Goal: Obtain resource: Download file/media

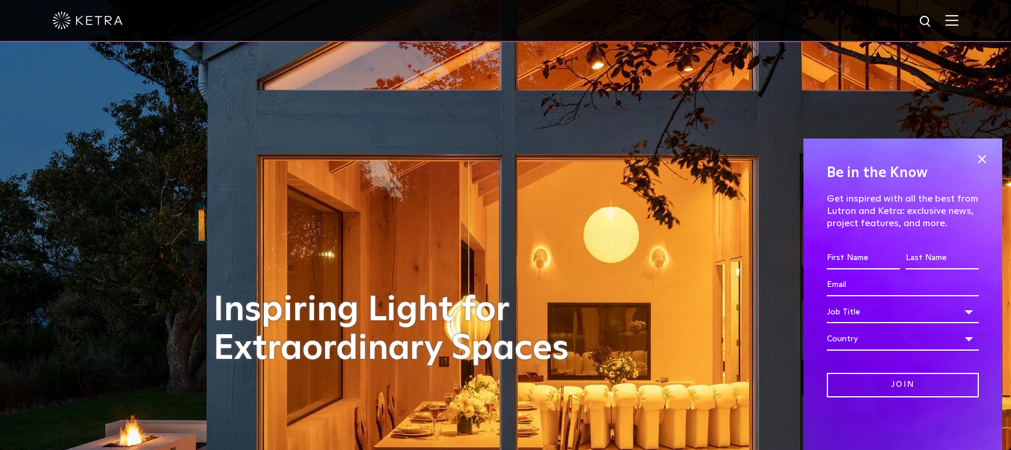
click at [955, 22] on img at bounding box center [951, 20] width 13 height 11
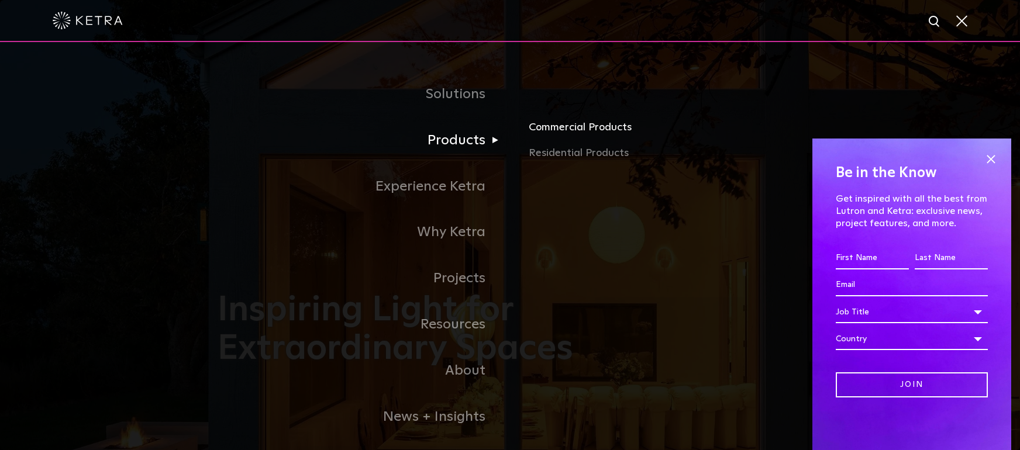
click at [565, 128] on link "Commercial Products" at bounding box center [666, 132] width 274 height 26
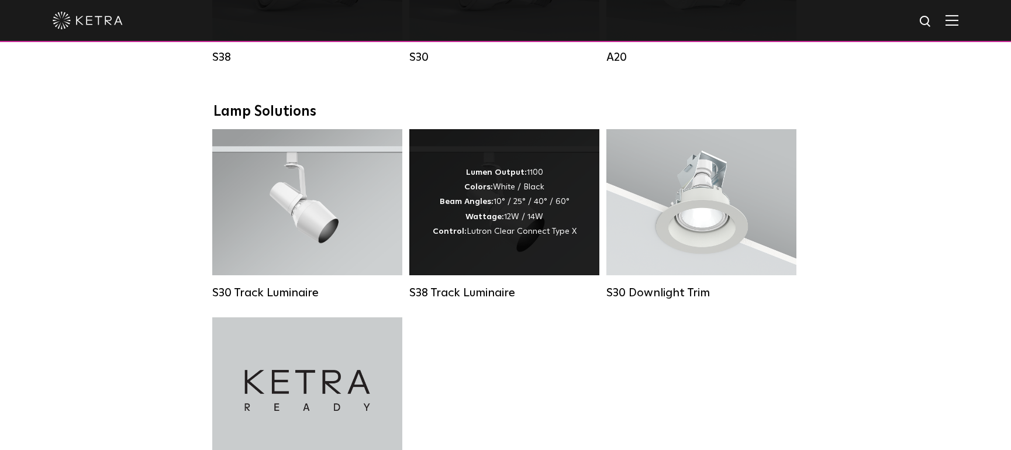
scroll to position [1052, 0]
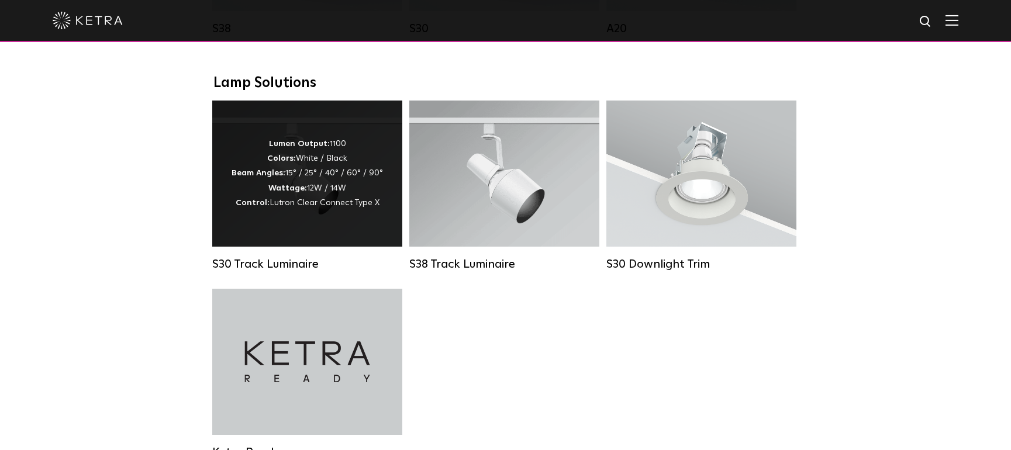
click at [305, 209] on div "Lumen Output: 1100 Colors: White / Black Beam Angles: 15° / 25° / 40° / 60° / 9…" at bounding box center [307, 174] width 151 height 74
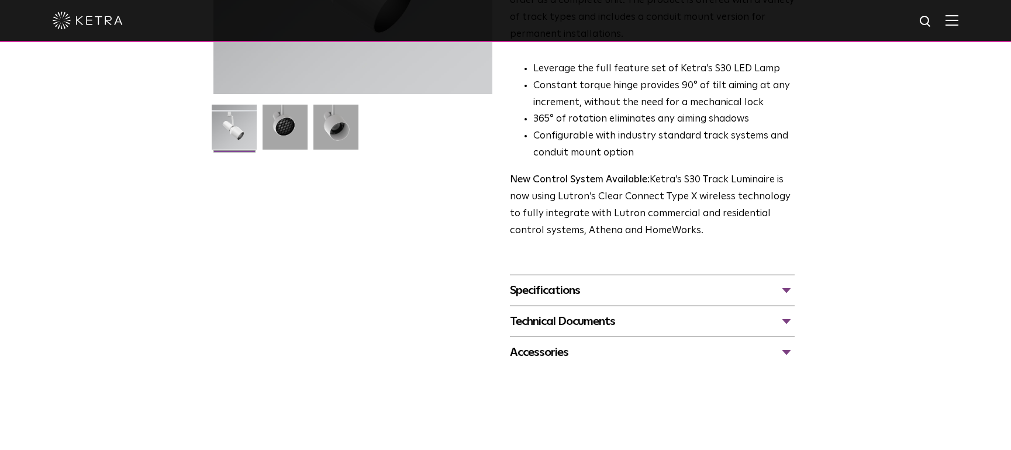
scroll to position [292, 0]
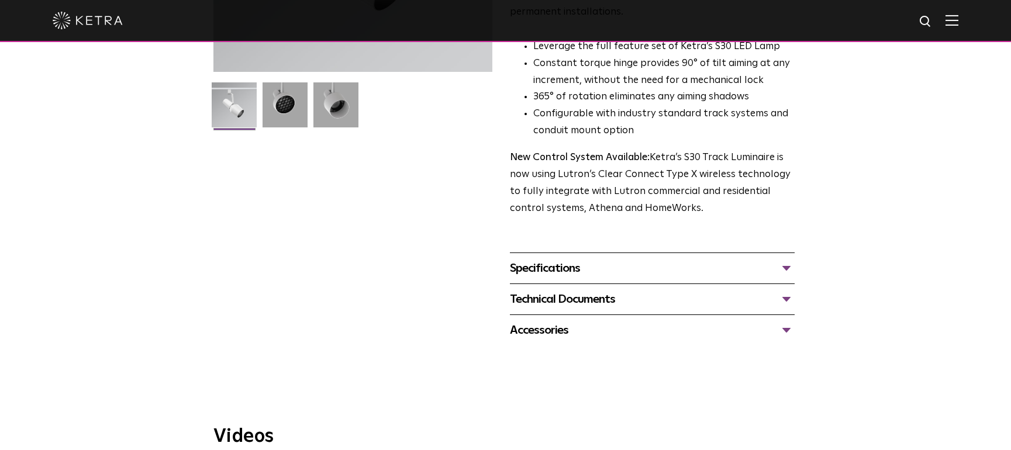
click at [563, 259] on div "Specifications" at bounding box center [652, 268] width 285 height 19
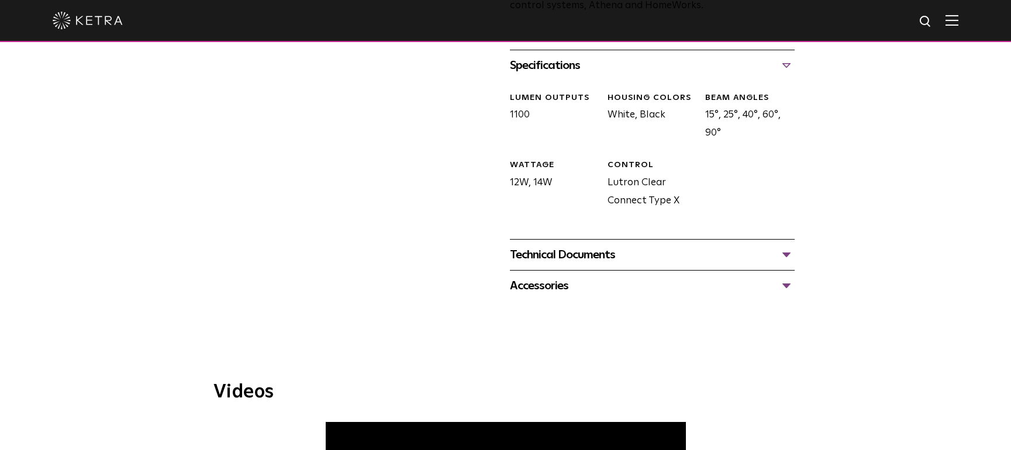
scroll to position [468, 0]
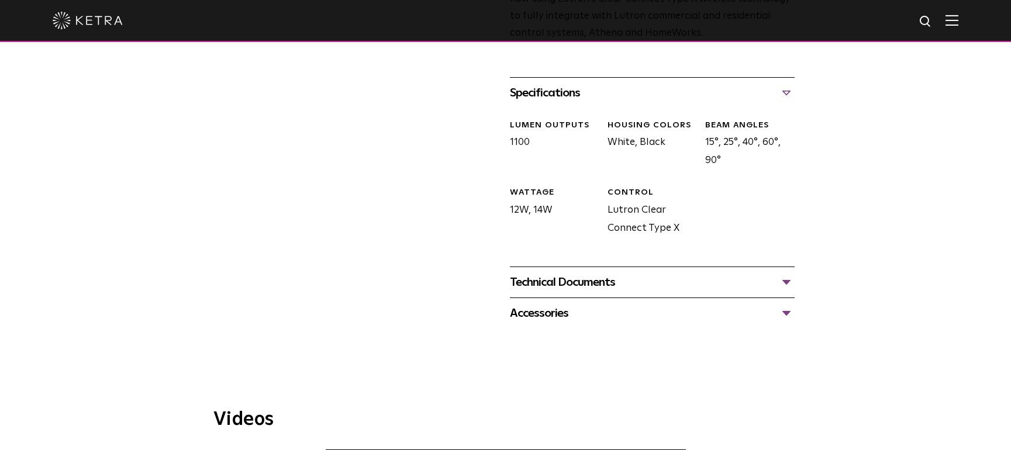
click at [772, 273] on div "Technical Documents" at bounding box center [652, 282] width 285 height 19
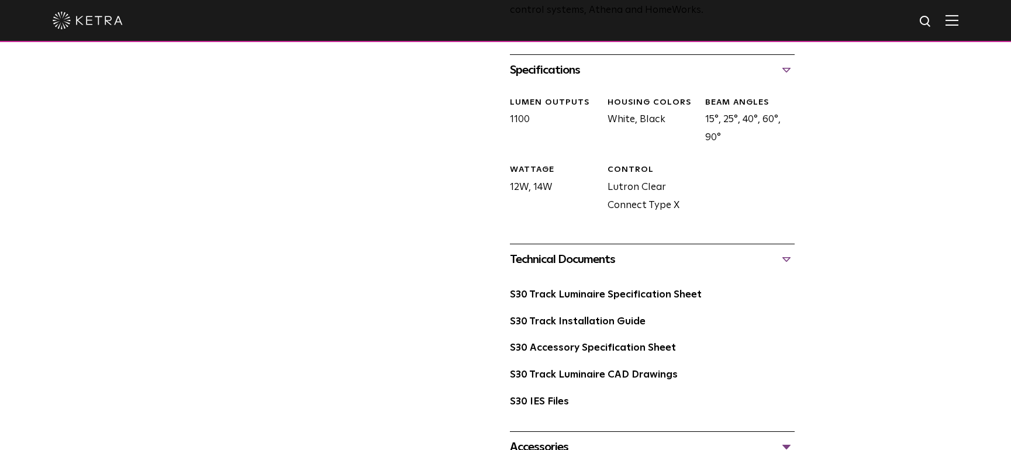
scroll to position [526, 0]
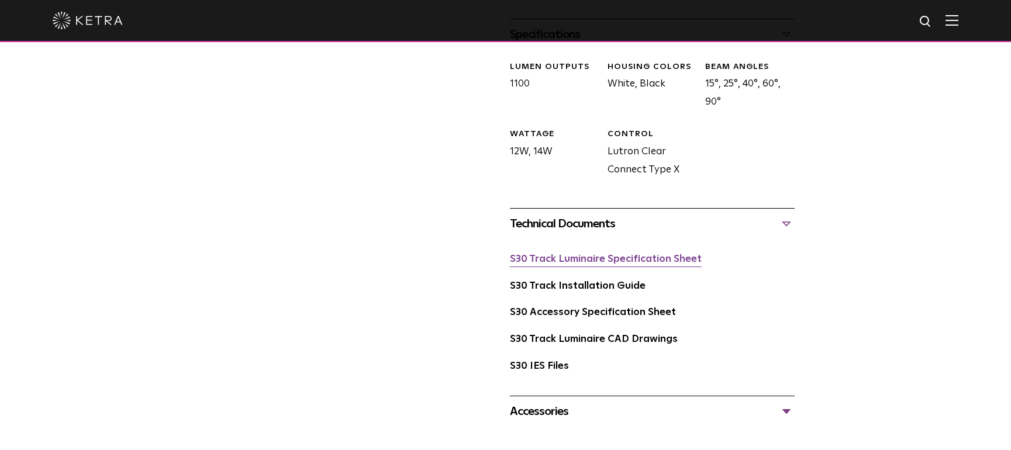
click at [577, 254] on link "S30 Track Luminaire Specification Sheet" at bounding box center [606, 259] width 192 height 10
